Goal: Task Accomplishment & Management: Complete application form

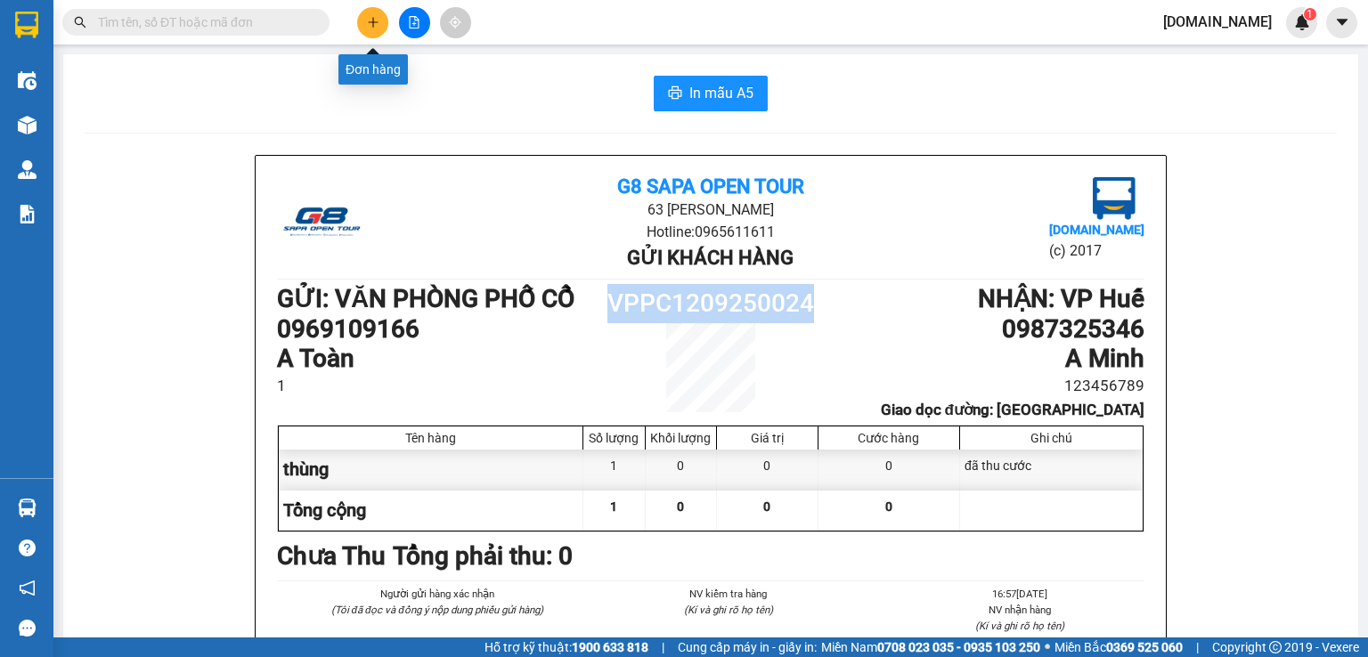
drag, startPoint x: 0, startPoint y: 0, endPoint x: 387, endPoint y: 29, distance: 388.5
click at [387, 29] on div at bounding box center [414, 22] width 134 height 31
click at [374, 29] on button at bounding box center [372, 22] width 31 height 31
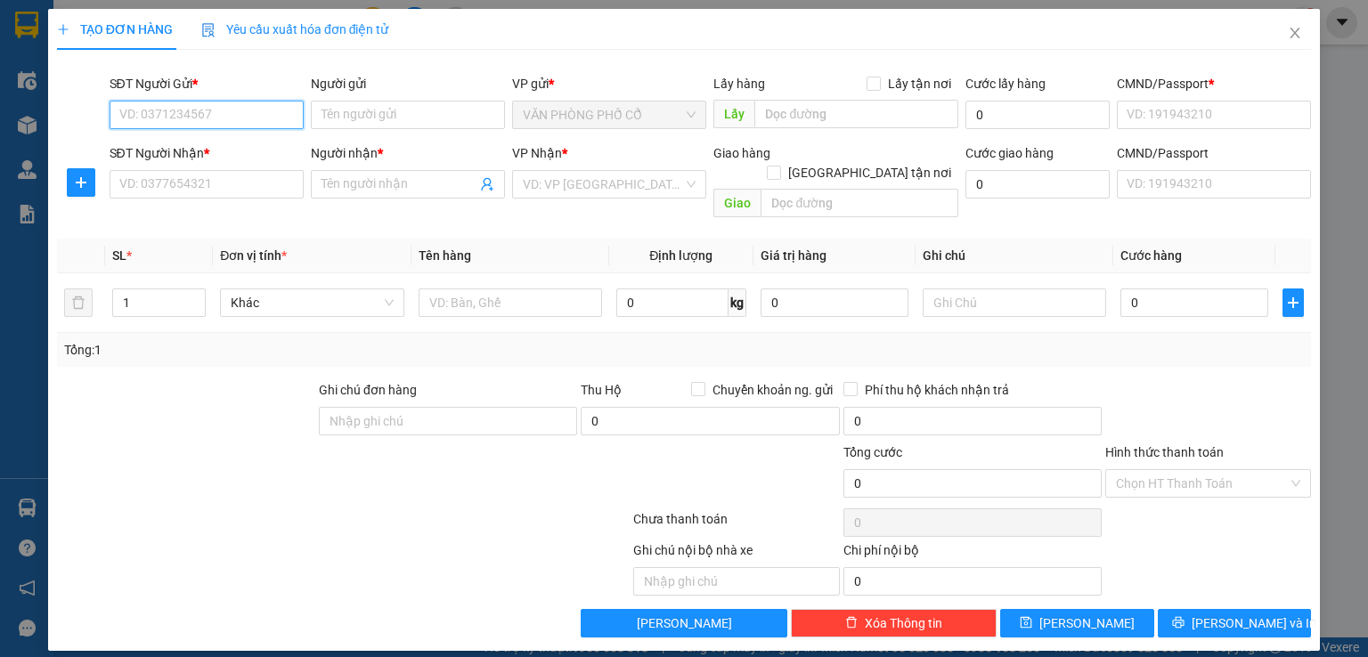
click at [240, 126] on input "SĐT Người Gửi *" at bounding box center [207, 115] width 194 height 28
click at [346, 118] on input "Người gửi" at bounding box center [408, 115] width 194 height 28
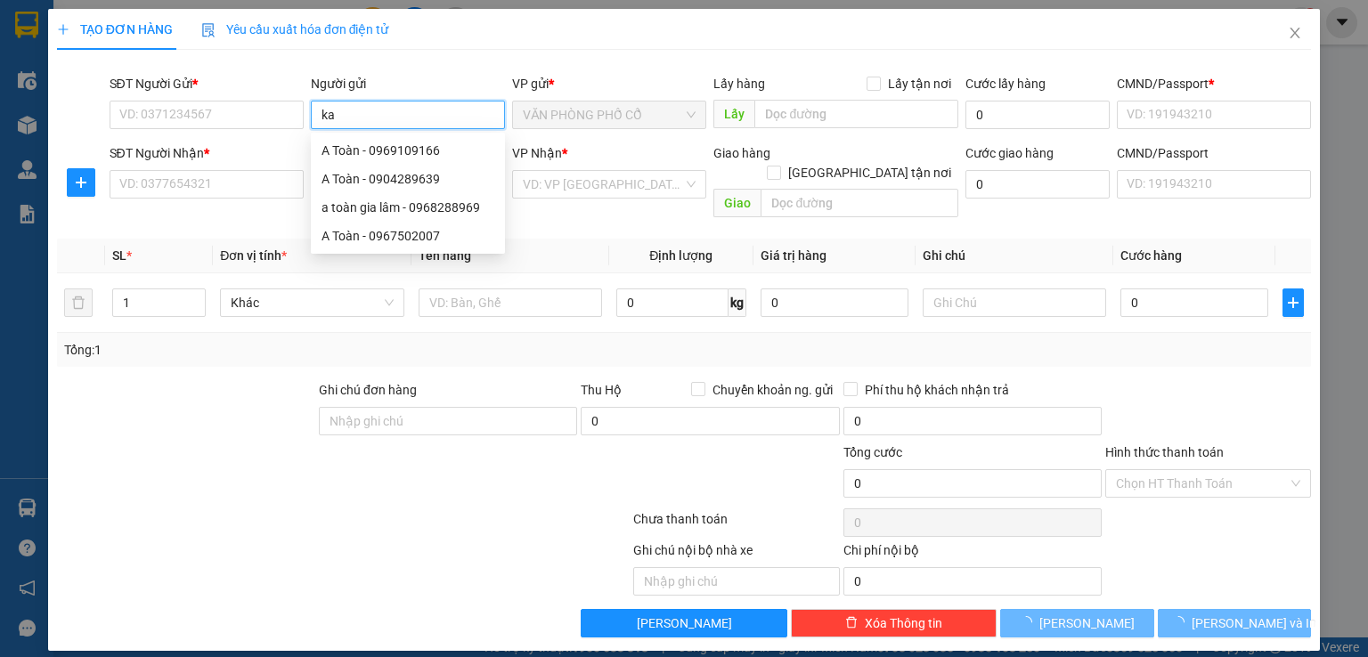
type input "kac"
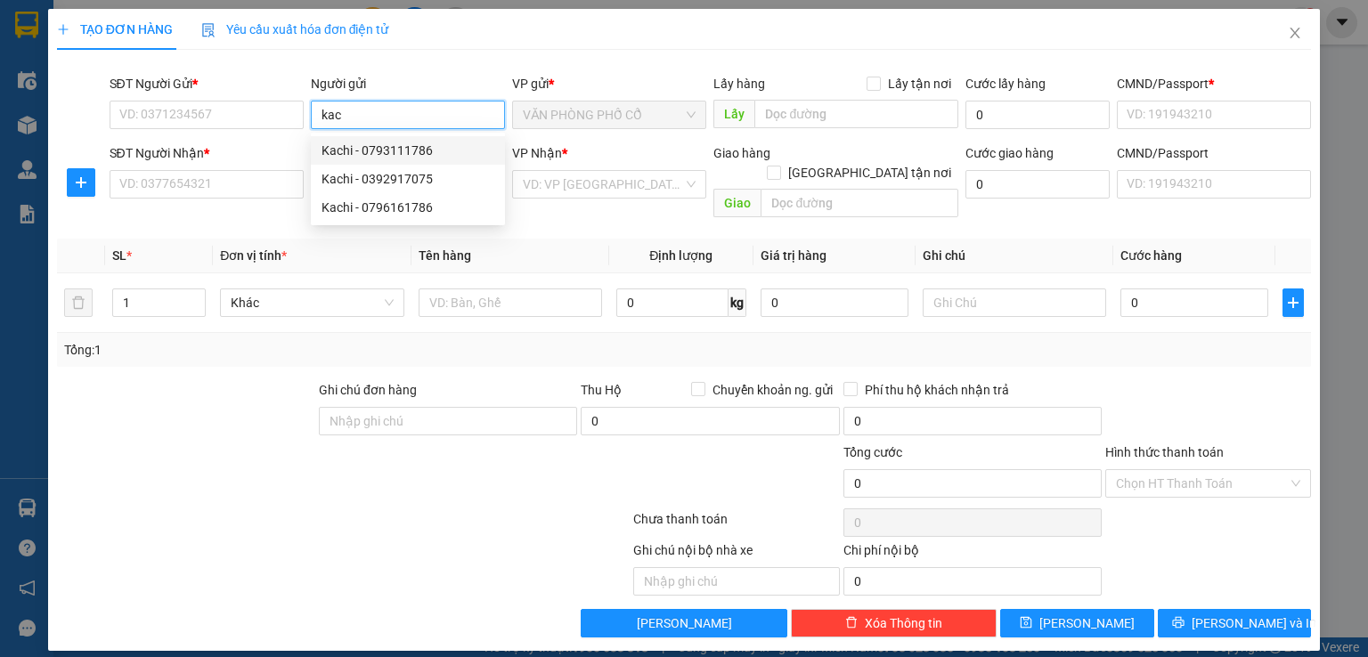
click at [350, 152] on div "Kachi - 0793111786" at bounding box center [408, 151] width 173 height 20
type input "0793111786"
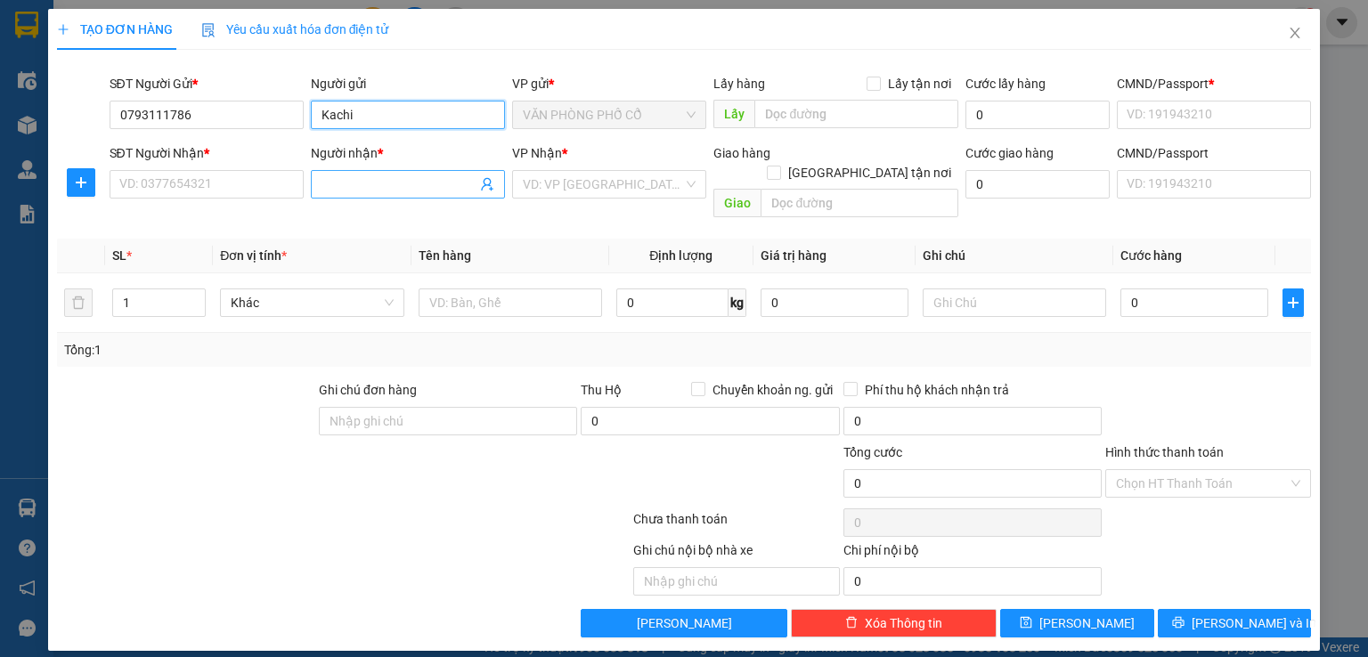
type input "Kachi"
click at [332, 185] on input "Người nhận *" at bounding box center [399, 185] width 155 height 20
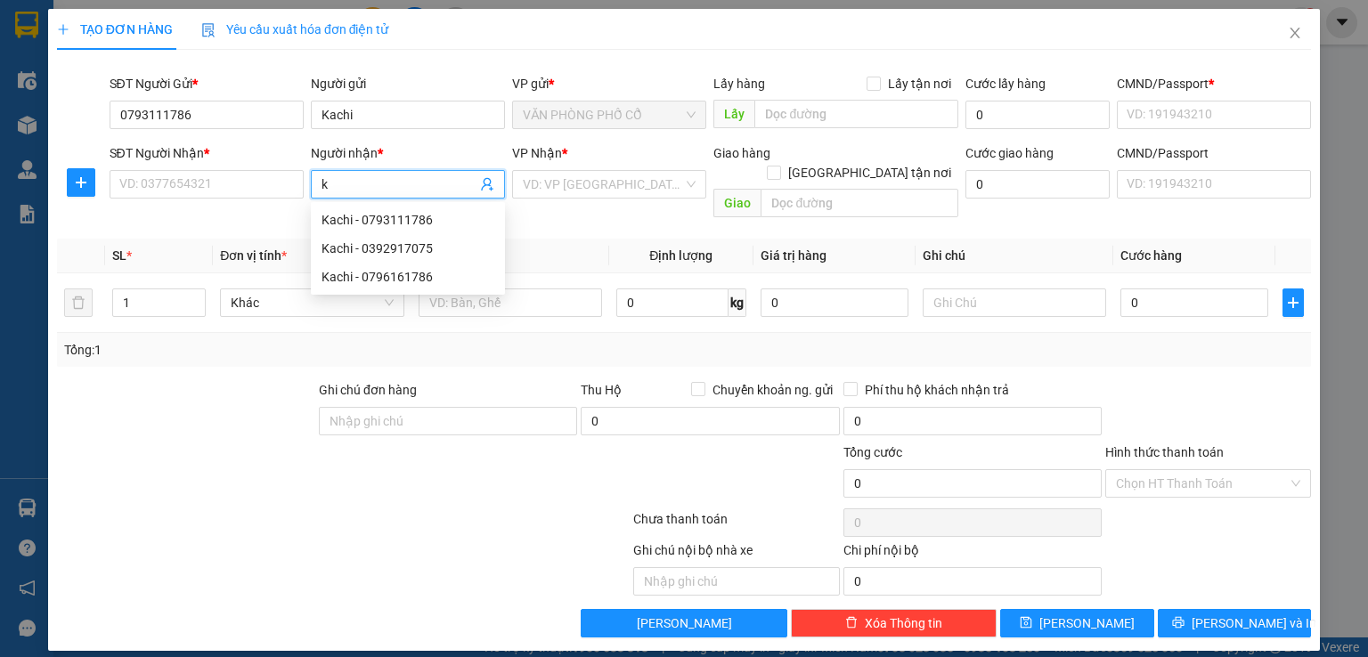
type input "ka"
click at [336, 220] on div "Kachi - 0793111786" at bounding box center [409, 220] width 175 height 20
type input "0793111786"
type input "Kachi"
type input "25B Thác Bạc"
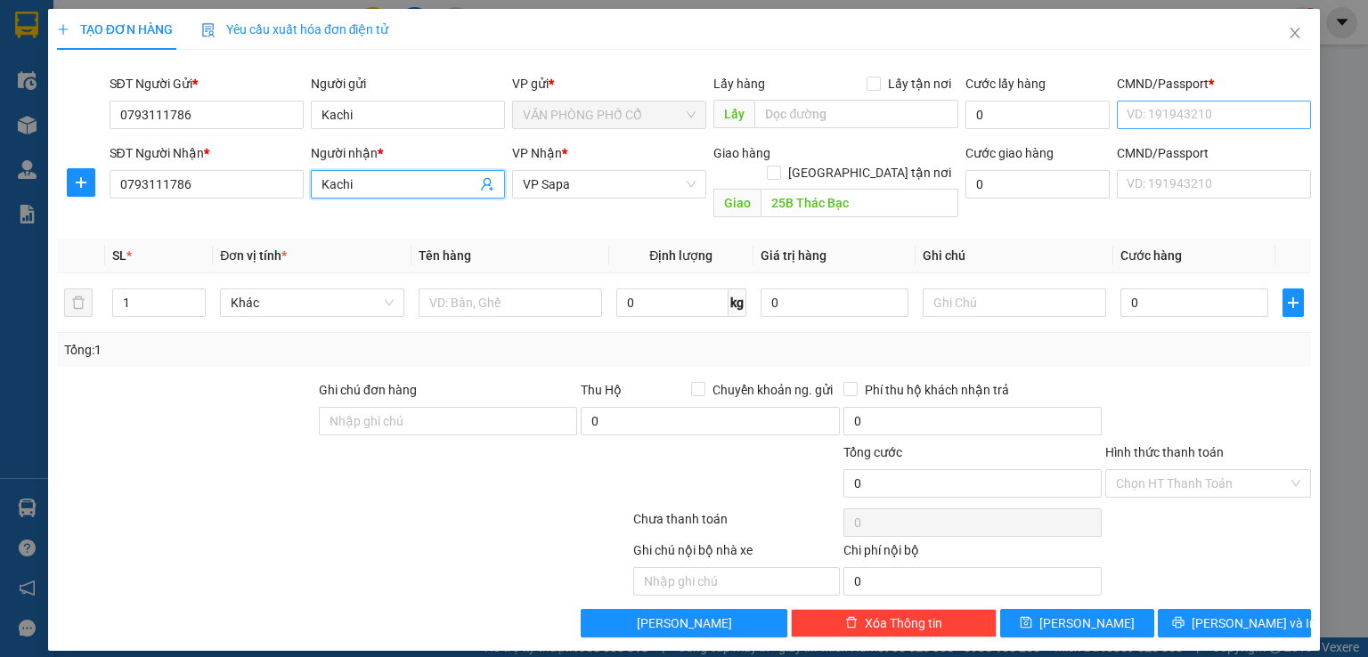
type input "Kachi"
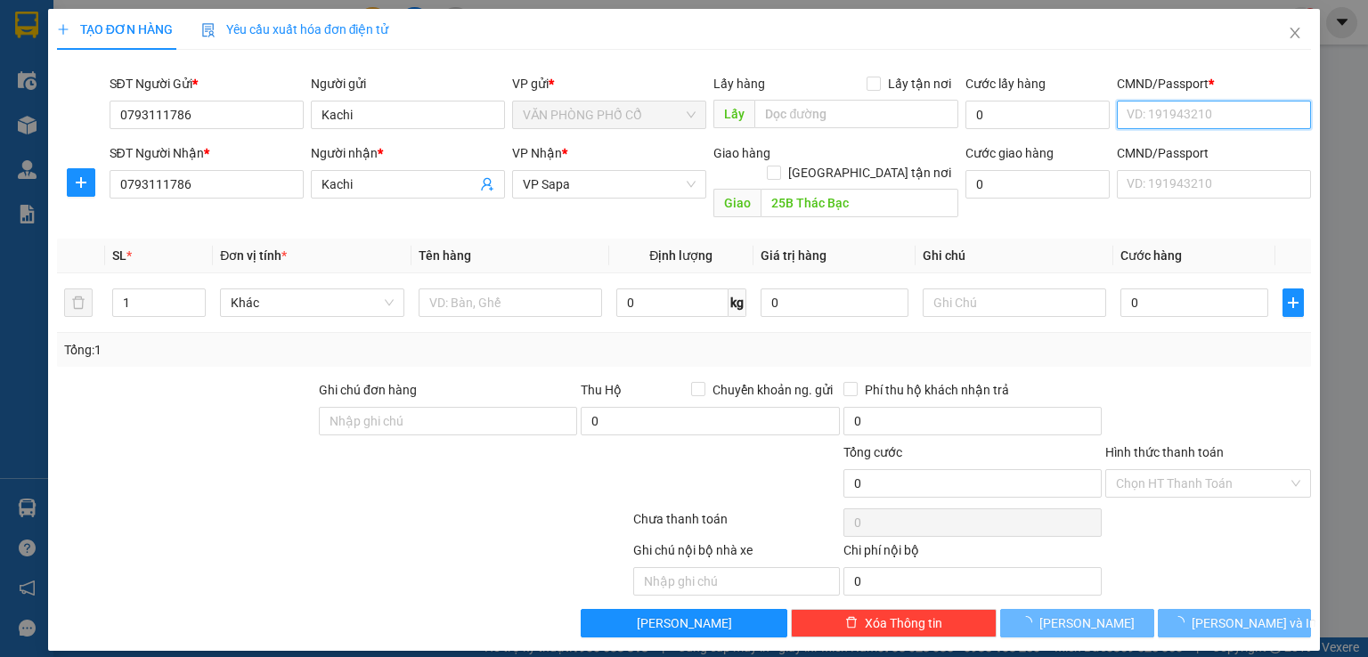
click at [1140, 105] on input "CMND/Passport *" at bounding box center [1214, 115] width 194 height 28
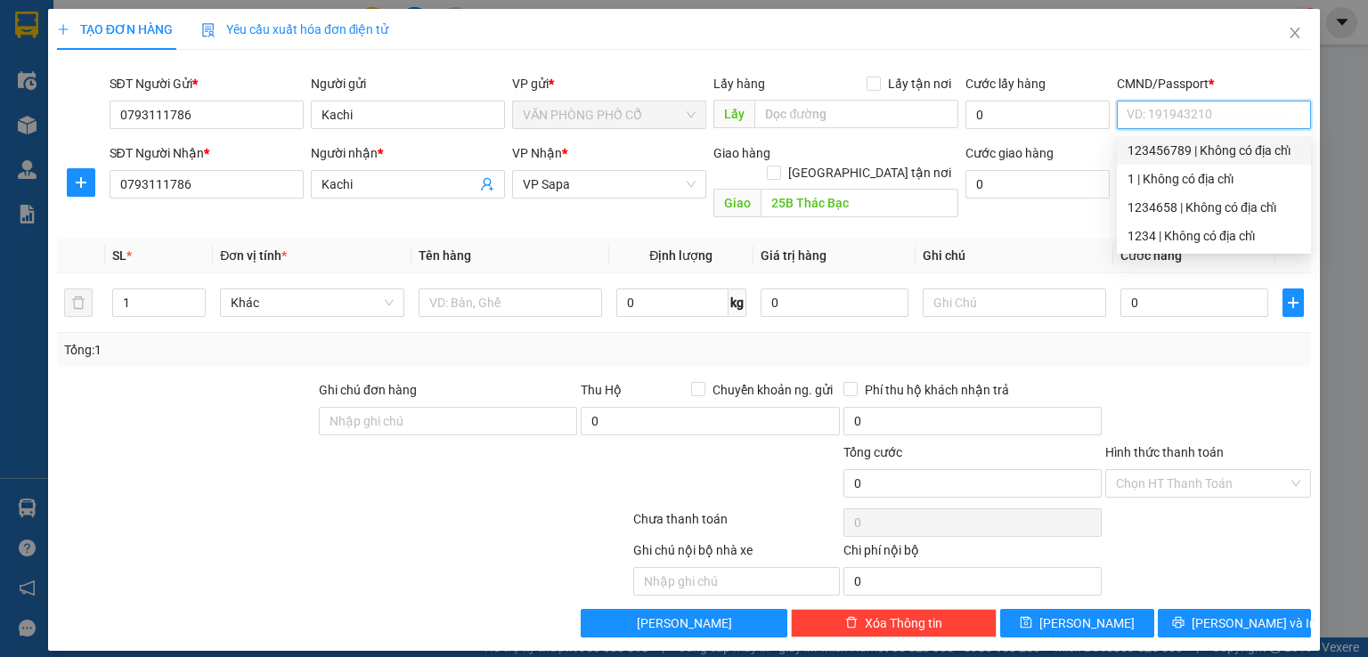
click at [1162, 141] on div "123456789 | Không có địa chỉ" at bounding box center [1213, 151] width 173 height 20
type input "123456789"
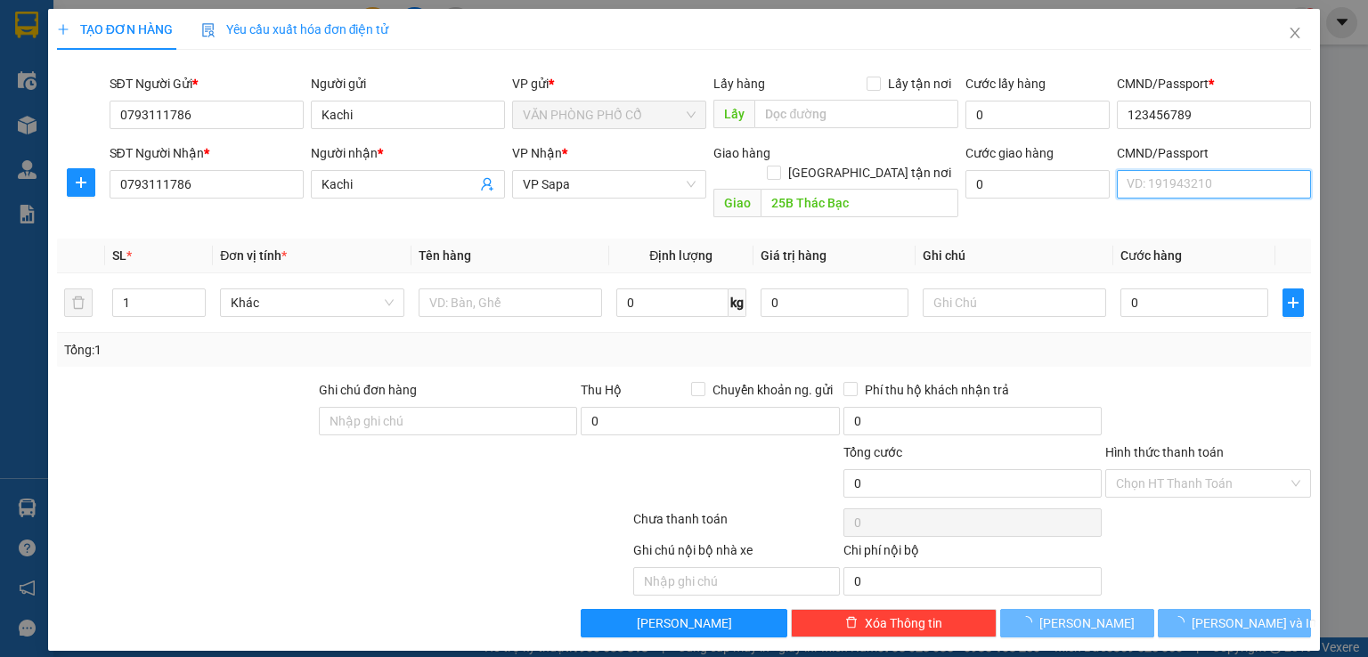
click at [1193, 179] on input "CMND/Passport" at bounding box center [1214, 184] width 194 height 28
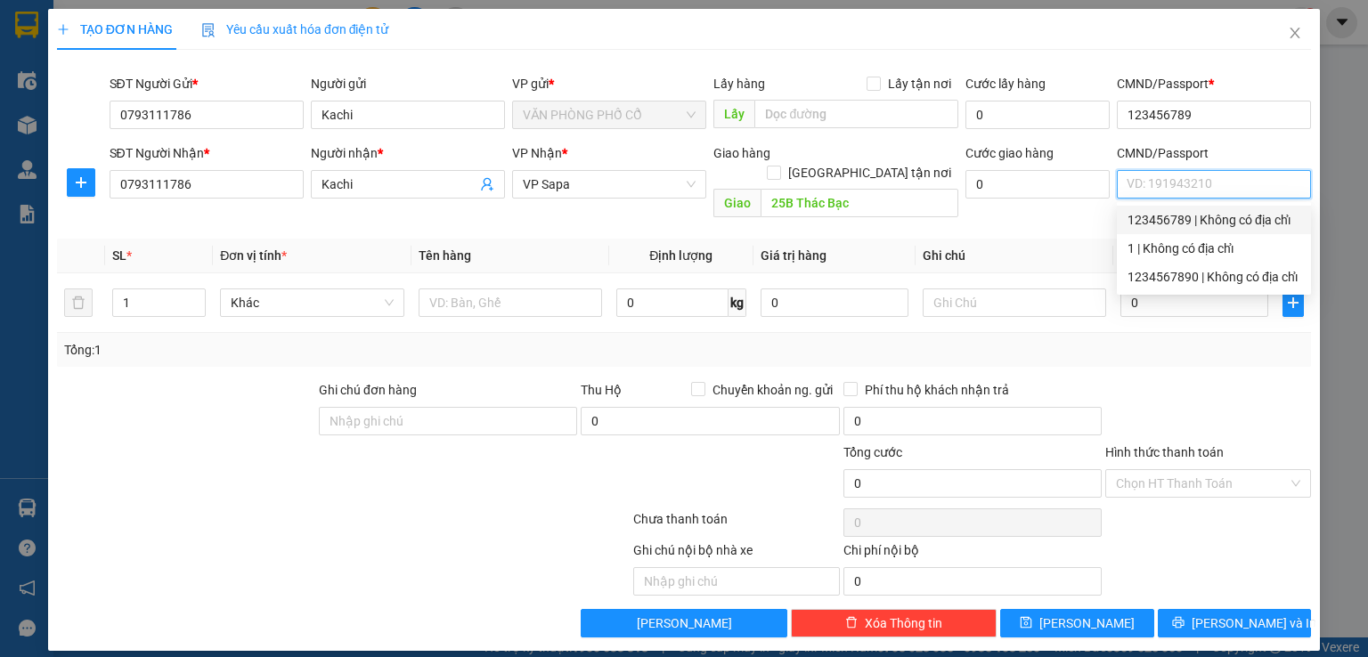
click at [1152, 224] on div "123456789 | Không có địa chỉ" at bounding box center [1213, 220] width 173 height 20
type input "123456789"
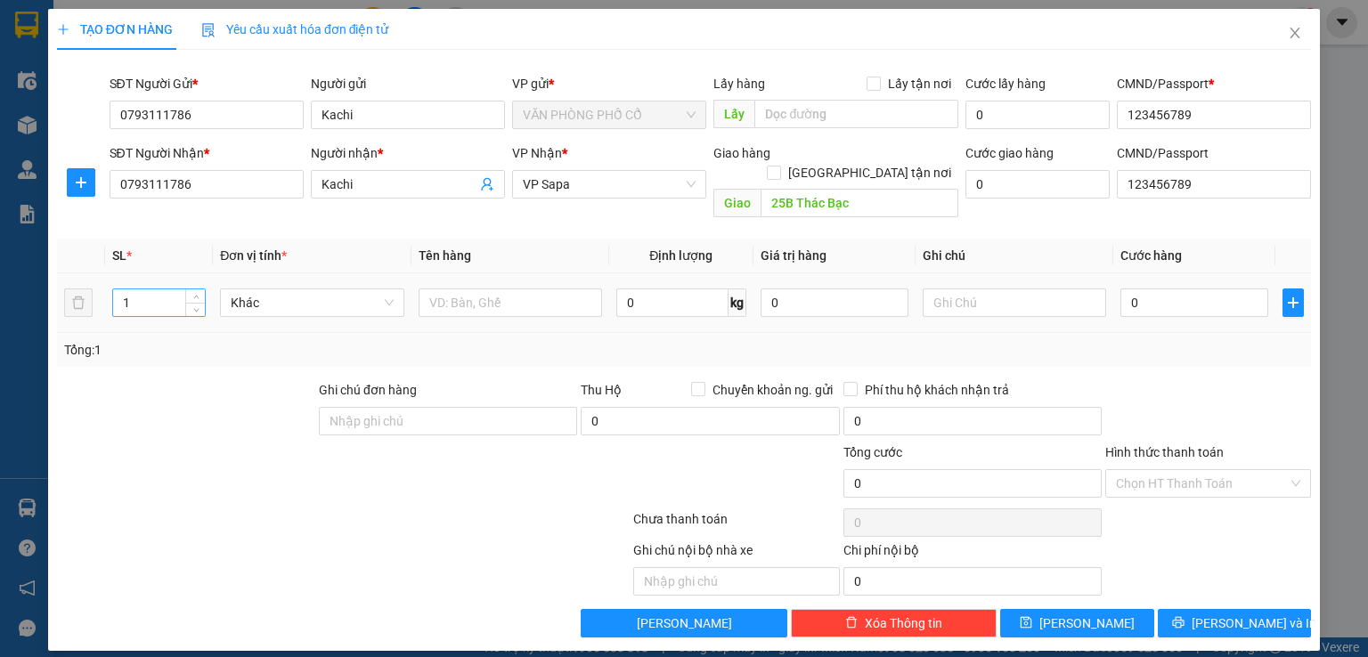
click at [148, 289] on input "1" at bounding box center [159, 302] width 92 height 27
type input "2"
click at [493, 292] on input "text" at bounding box center [510, 303] width 183 height 28
type input "1 thùng xốp, 1 thùng giấy"
click at [1194, 293] on input "0" at bounding box center [1194, 303] width 148 height 28
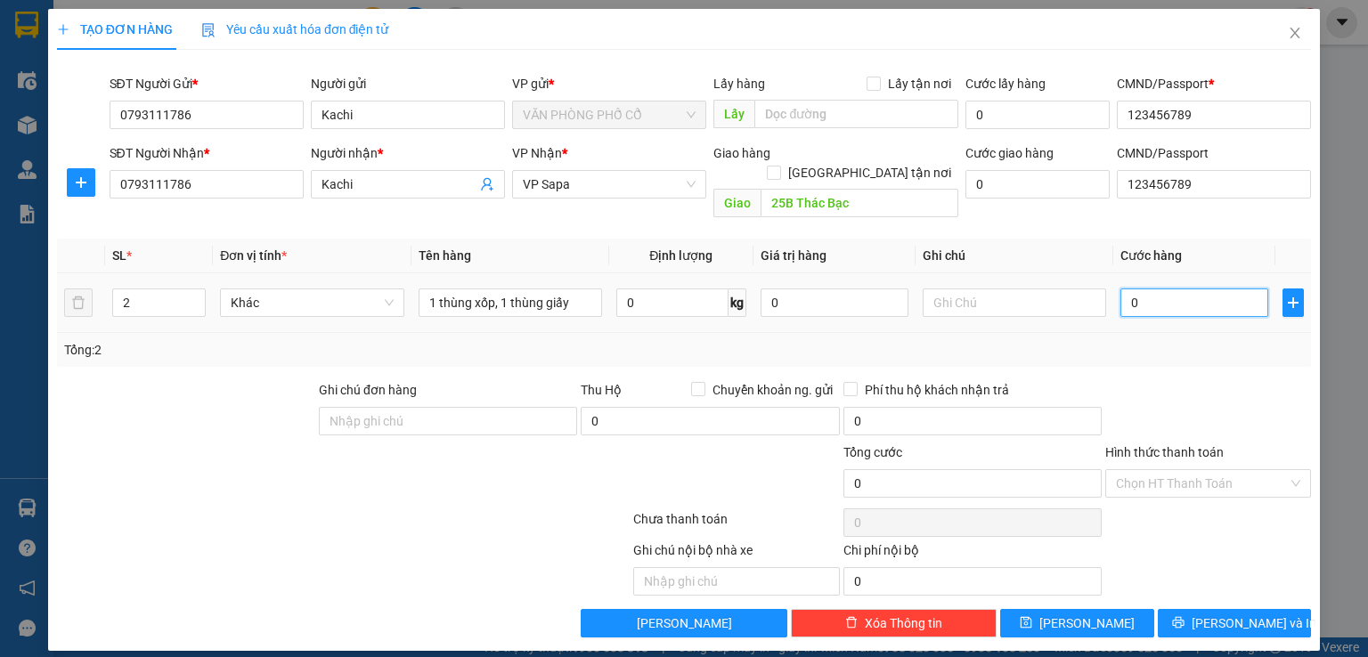
type input "7"
type input "70"
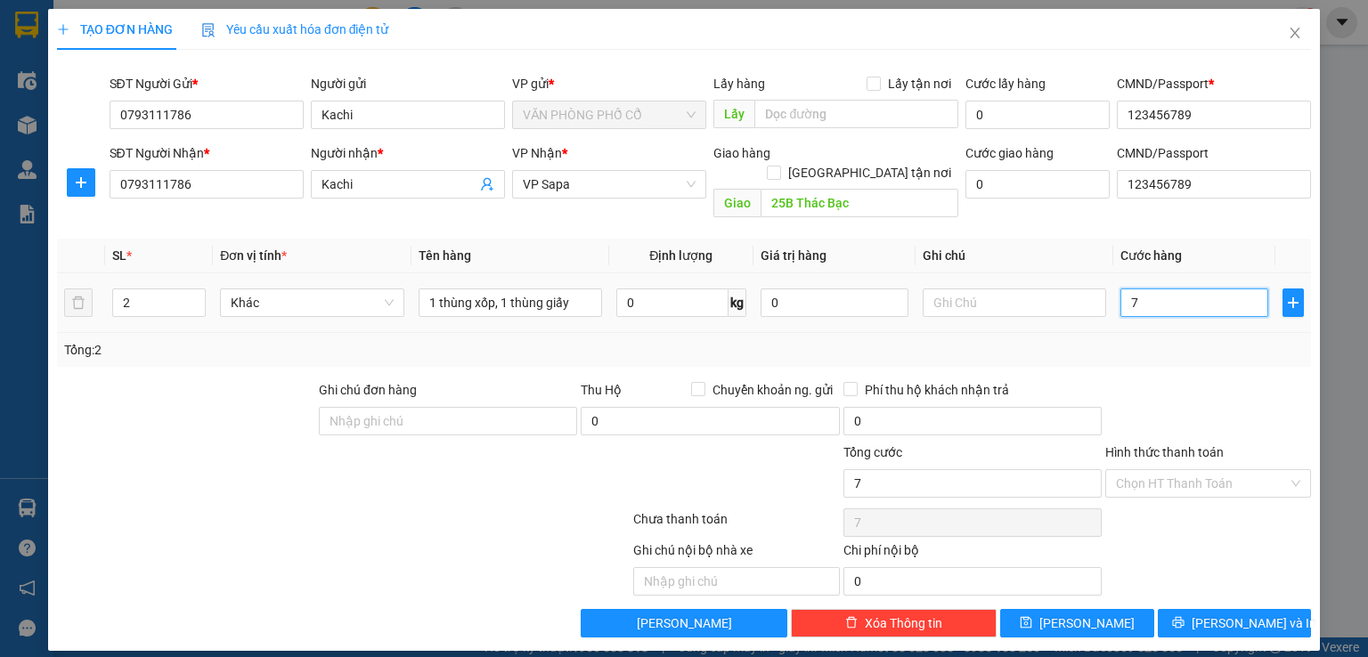
type input "70"
type input "700"
type input "7.000"
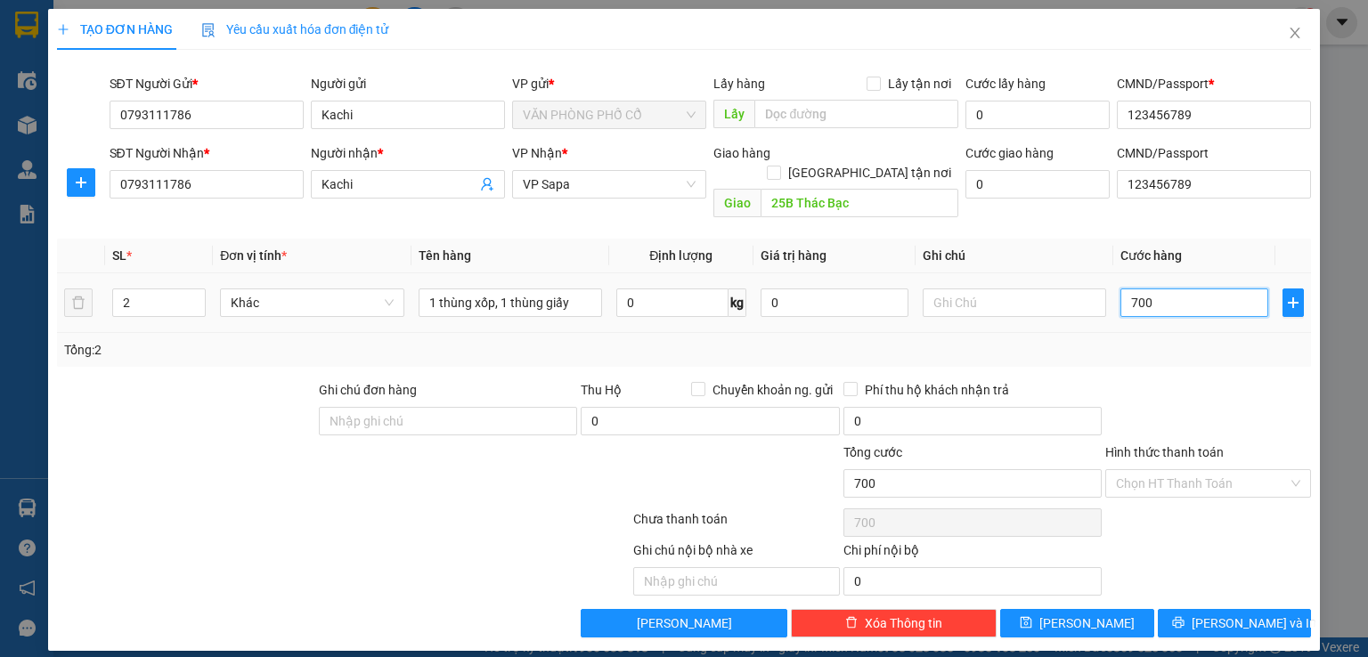
type input "7.000"
type input "70.000"
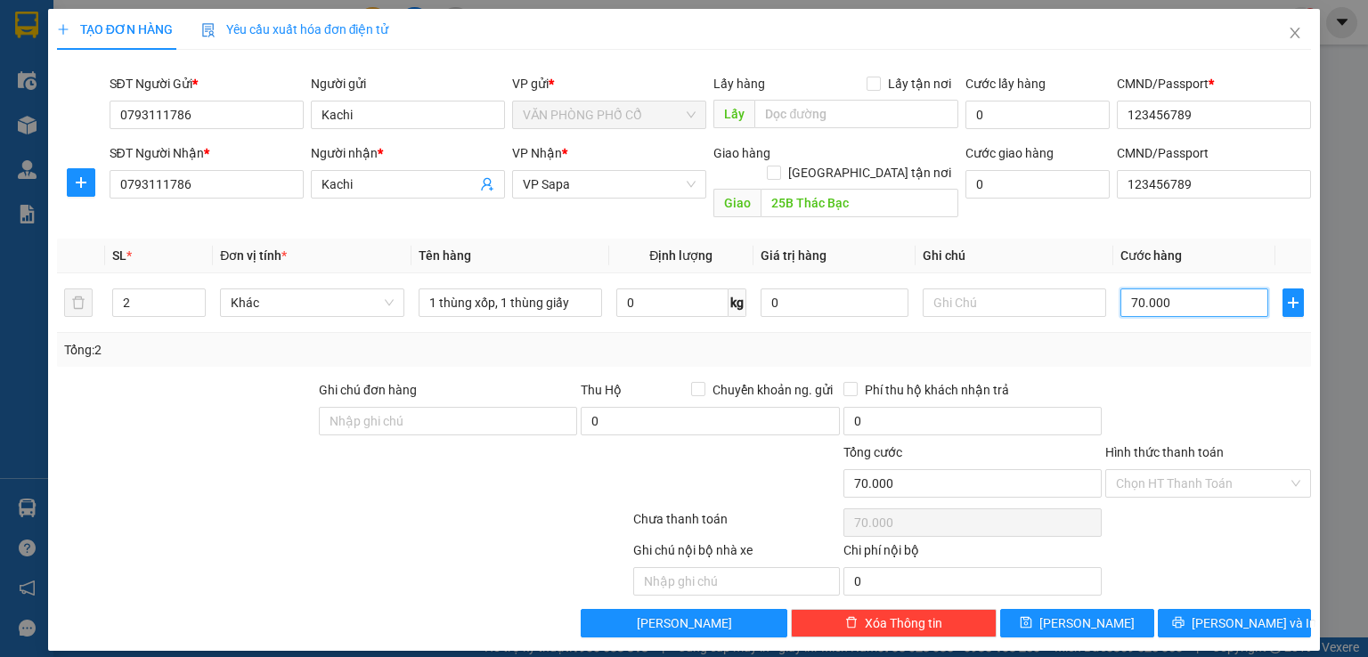
type input "70.000"
click at [1144, 403] on div at bounding box center [1207, 411] width 209 height 62
click at [1136, 380] on div at bounding box center [1207, 411] width 209 height 62
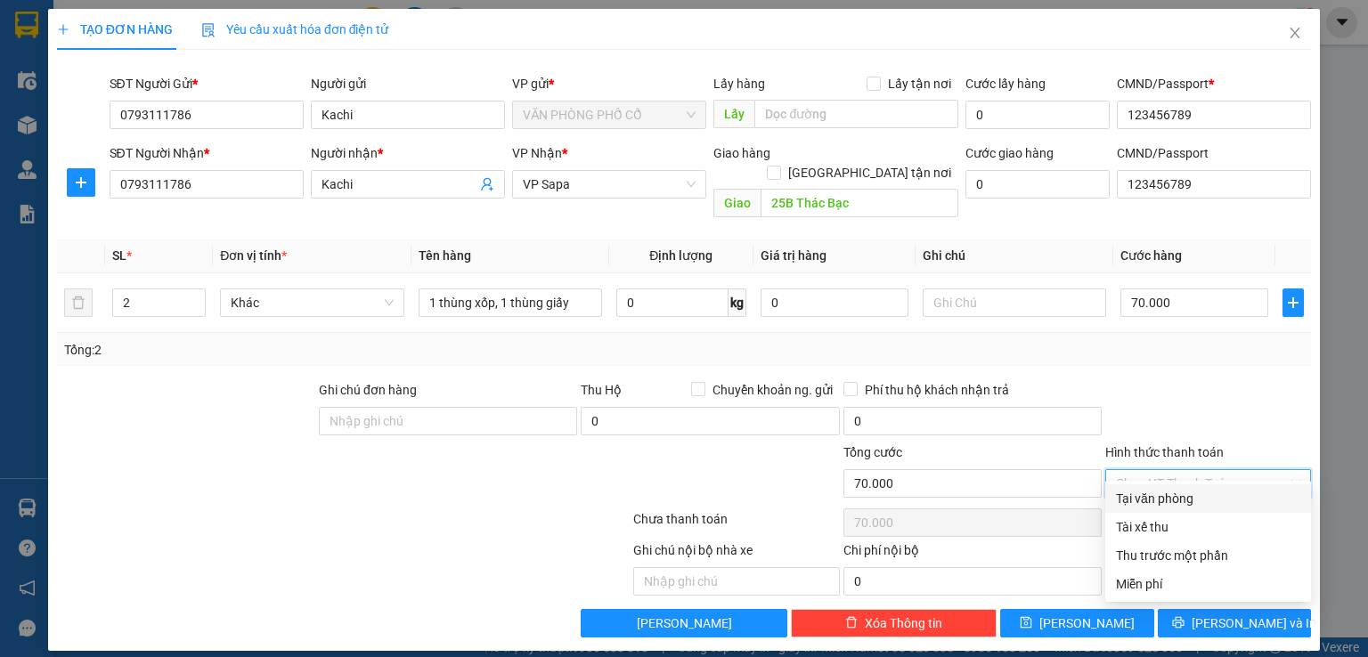
click at [1219, 474] on input "Hình thức thanh toán" at bounding box center [1202, 483] width 172 height 27
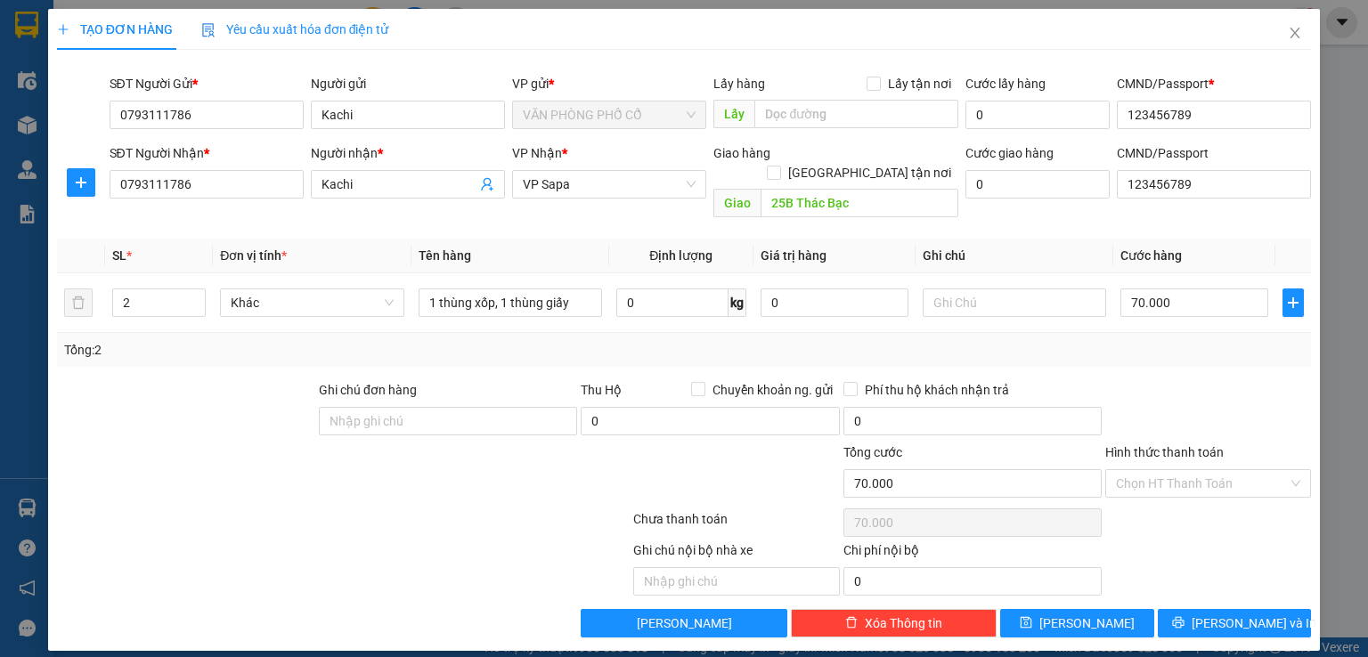
click at [1290, 380] on div at bounding box center [1207, 411] width 209 height 62
click at [1254, 614] on span "[PERSON_NAME] và In" at bounding box center [1254, 624] width 125 height 20
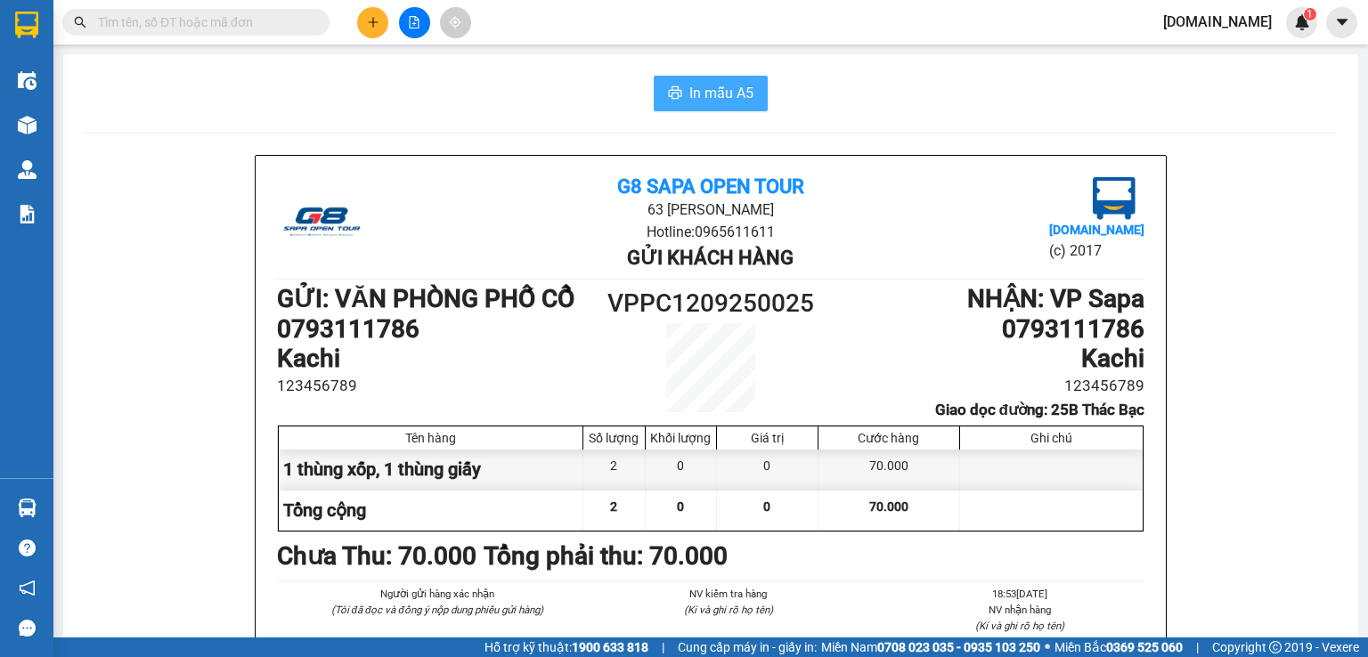
click at [709, 88] on span "In mẫu A5" at bounding box center [721, 93] width 64 height 22
